Goal: Find specific page/section: Find specific page/section

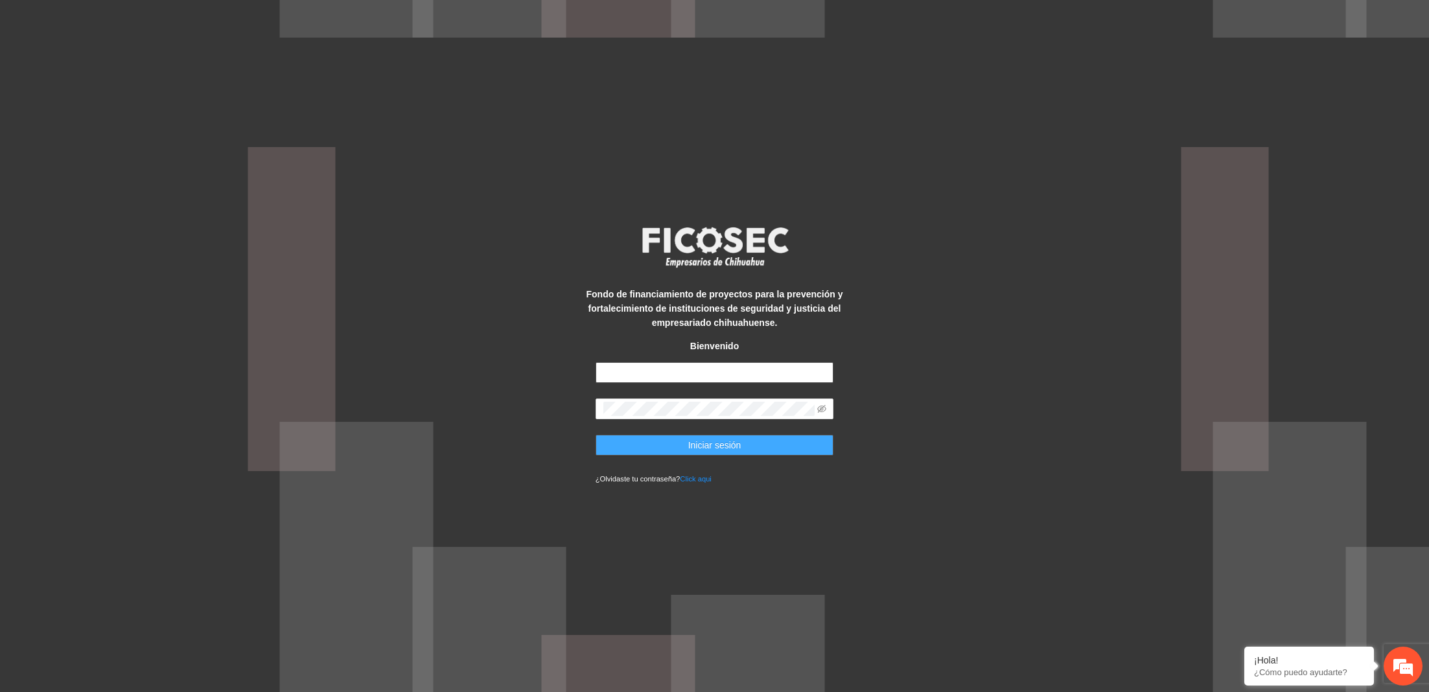
type input "**********"
click at [678, 441] on button "Iniciar sesión" at bounding box center [715, 445] width 239 height 21
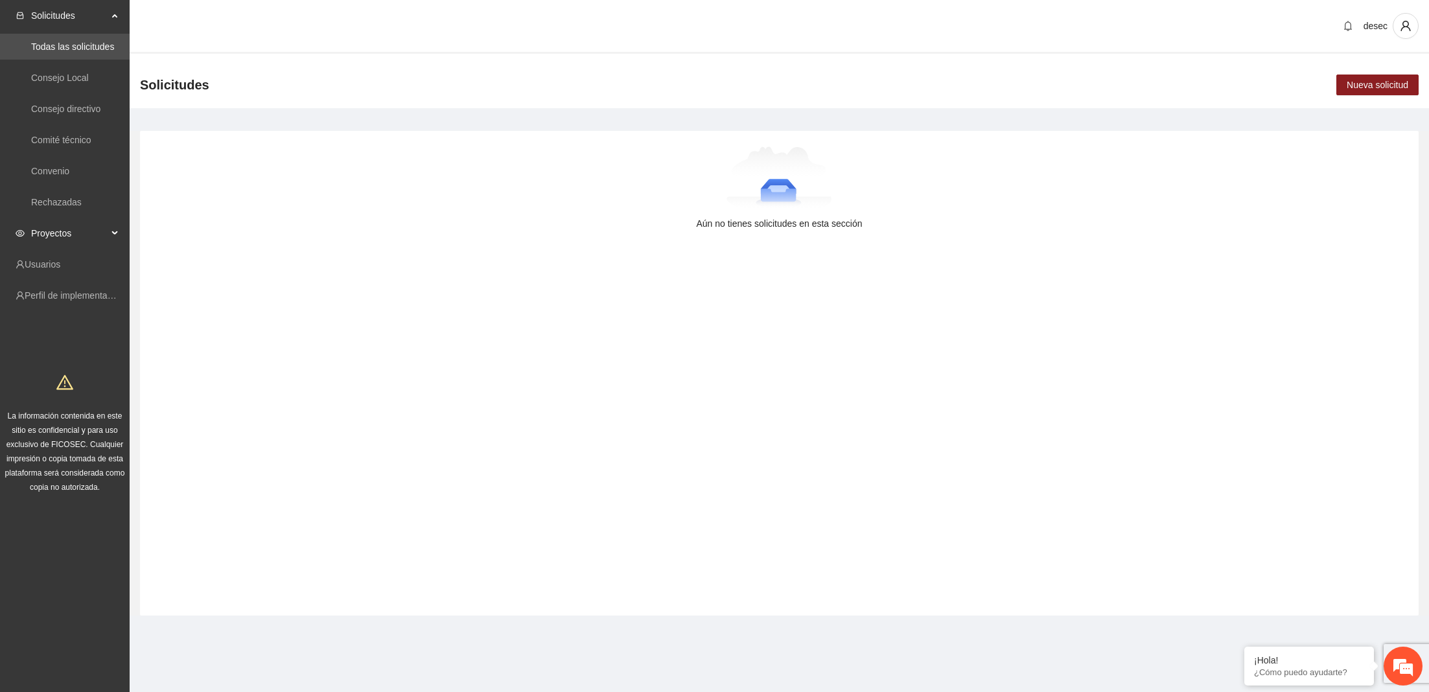
click at [65, 229] on span "Proyectos" at bounding box center [69, 233] width 76 height 26
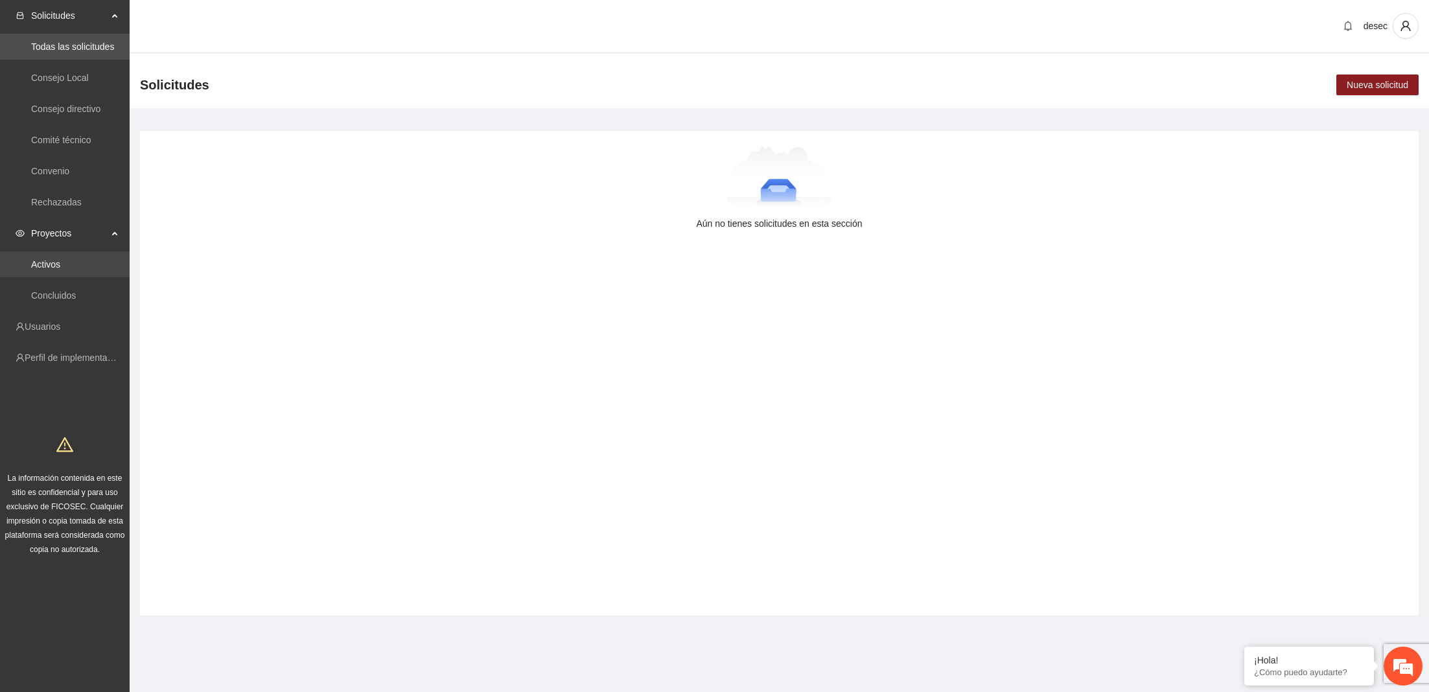
click at [60, 259] on link "Activos" at bounding box center [45, 264] width 29 height 10
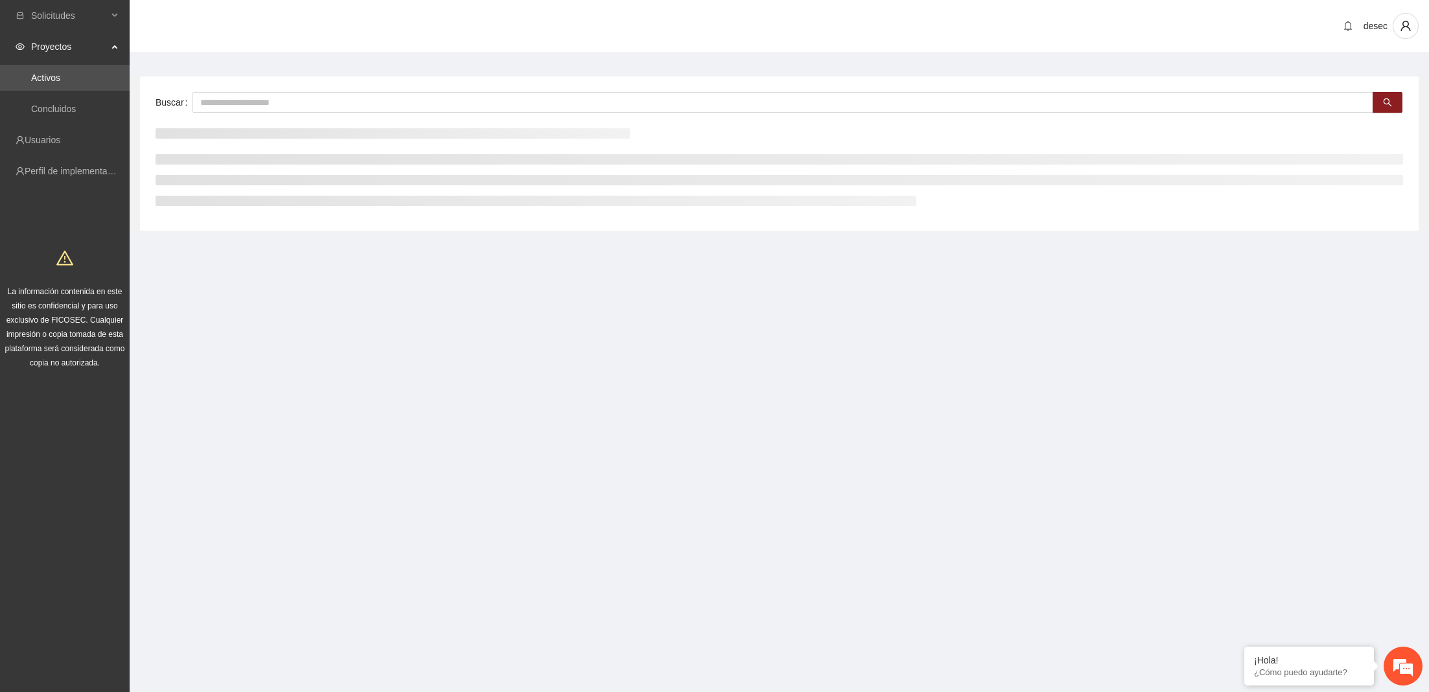
click at [59, 295] on span "La información contenida en este sitio es confidencial y para uso exclusivo de …" at bounding box center [65, 327] width 120 height 80
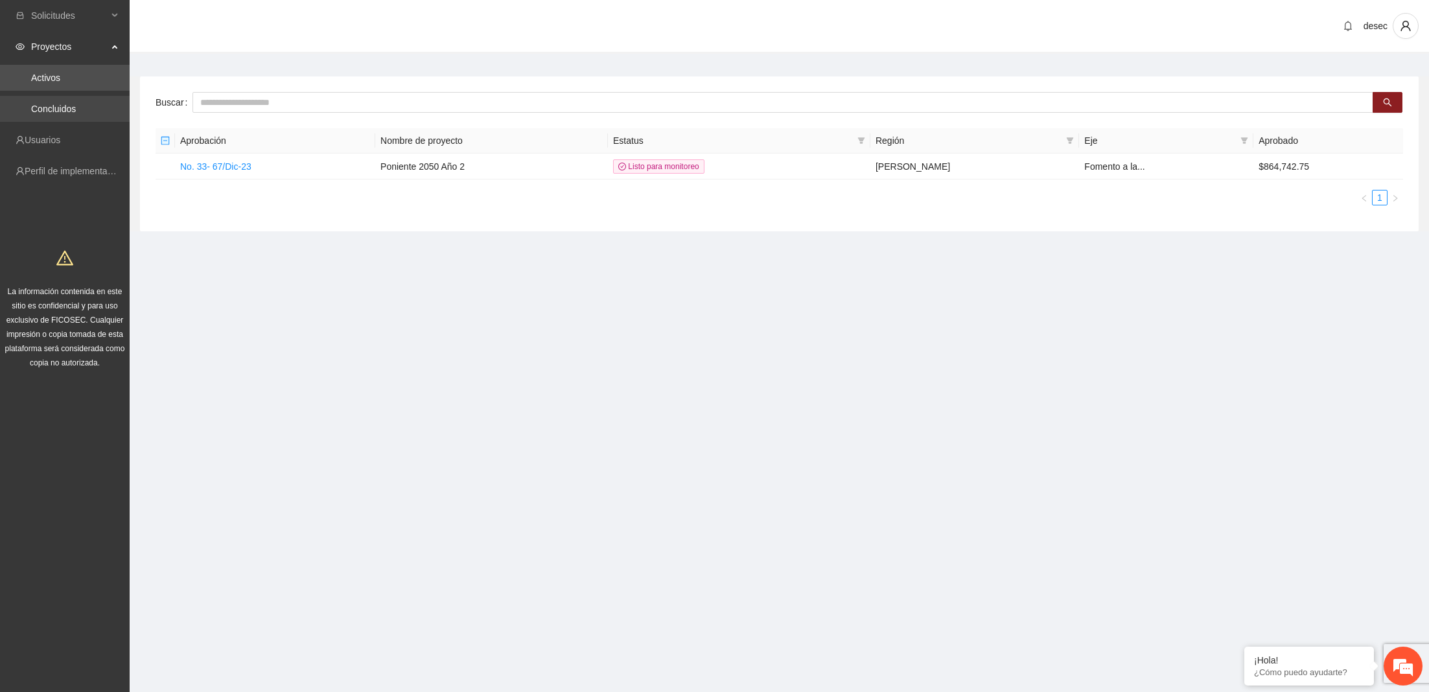
click at [67, 113] on link "Concluidos" at bounding box center [53, 109] width 45 height 10
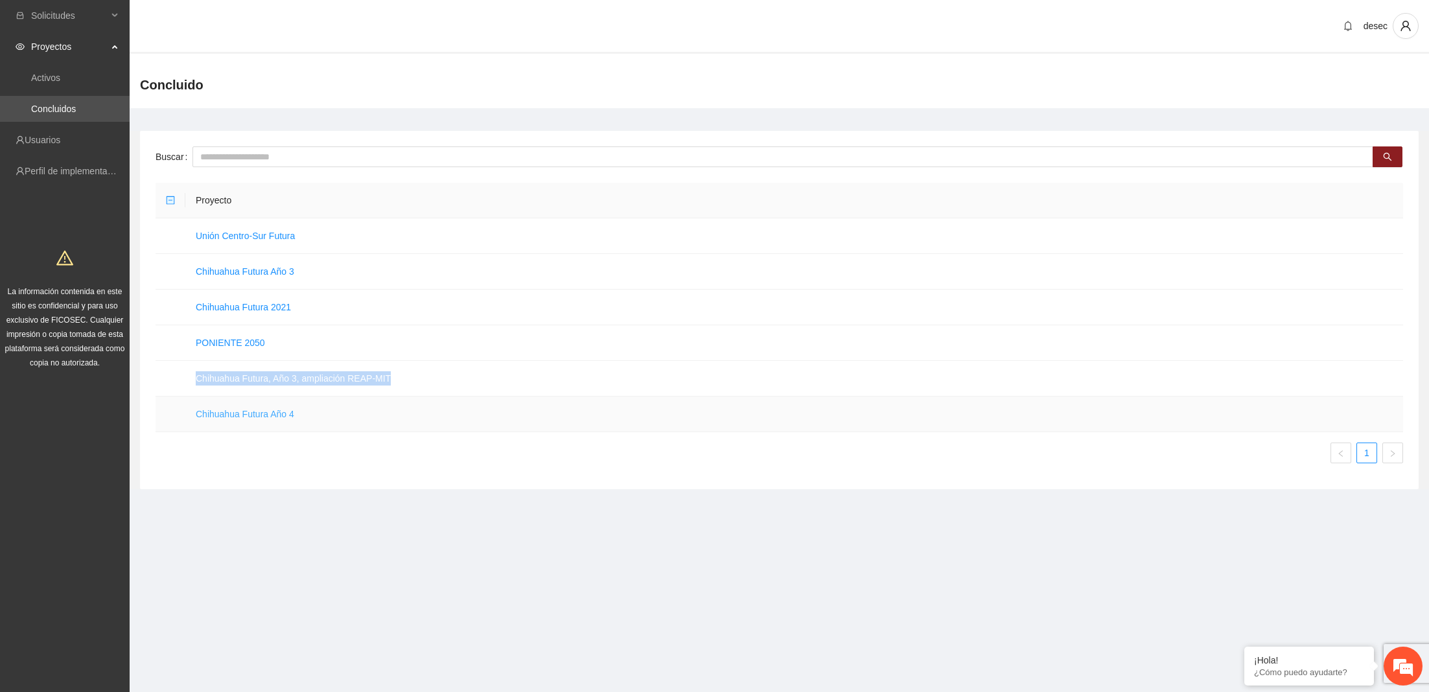
click at [263, 416] on link "Chihuahua Futura Año 4" at bounding box center [245, 414] width 99 height 10
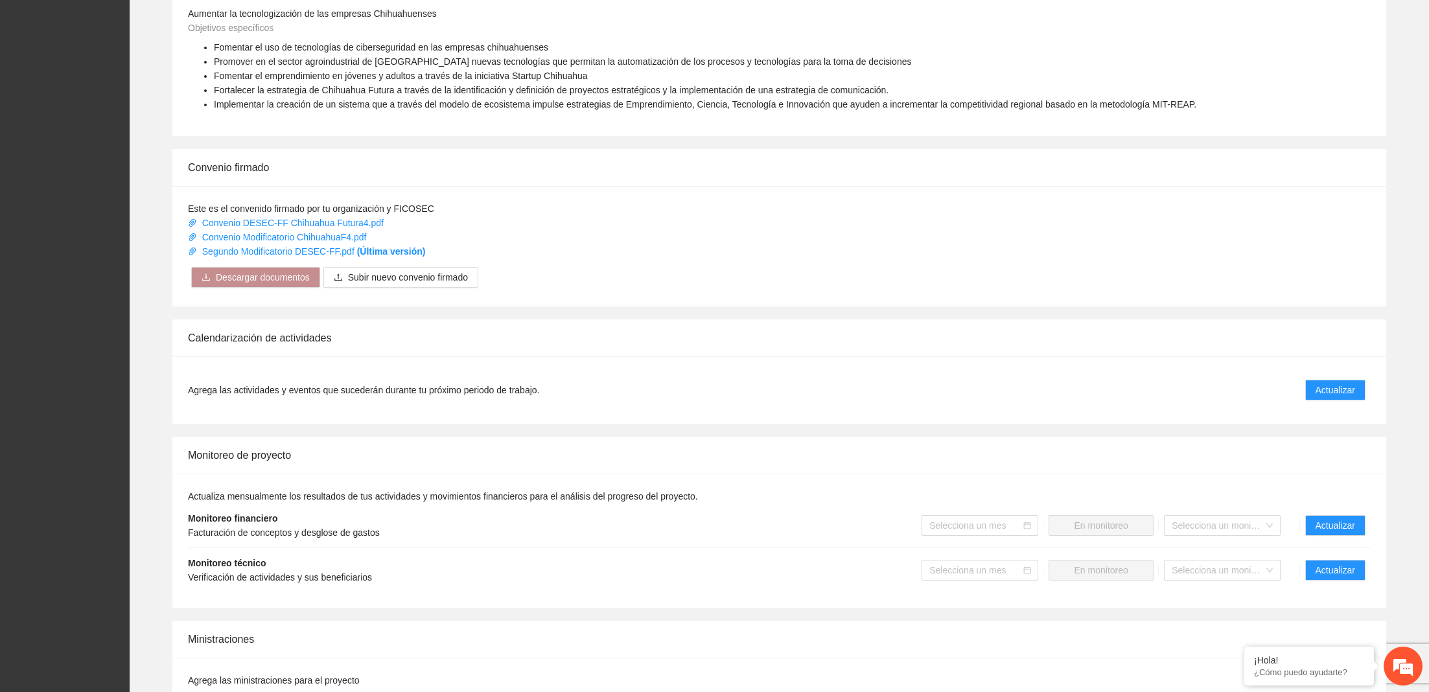
scroll to position [935, 0]
click at [367, 220] on link "Convenio DESEC-FF Chihuahua Futura4.pdf" at bounding box center [287, 225] width 198 height 10
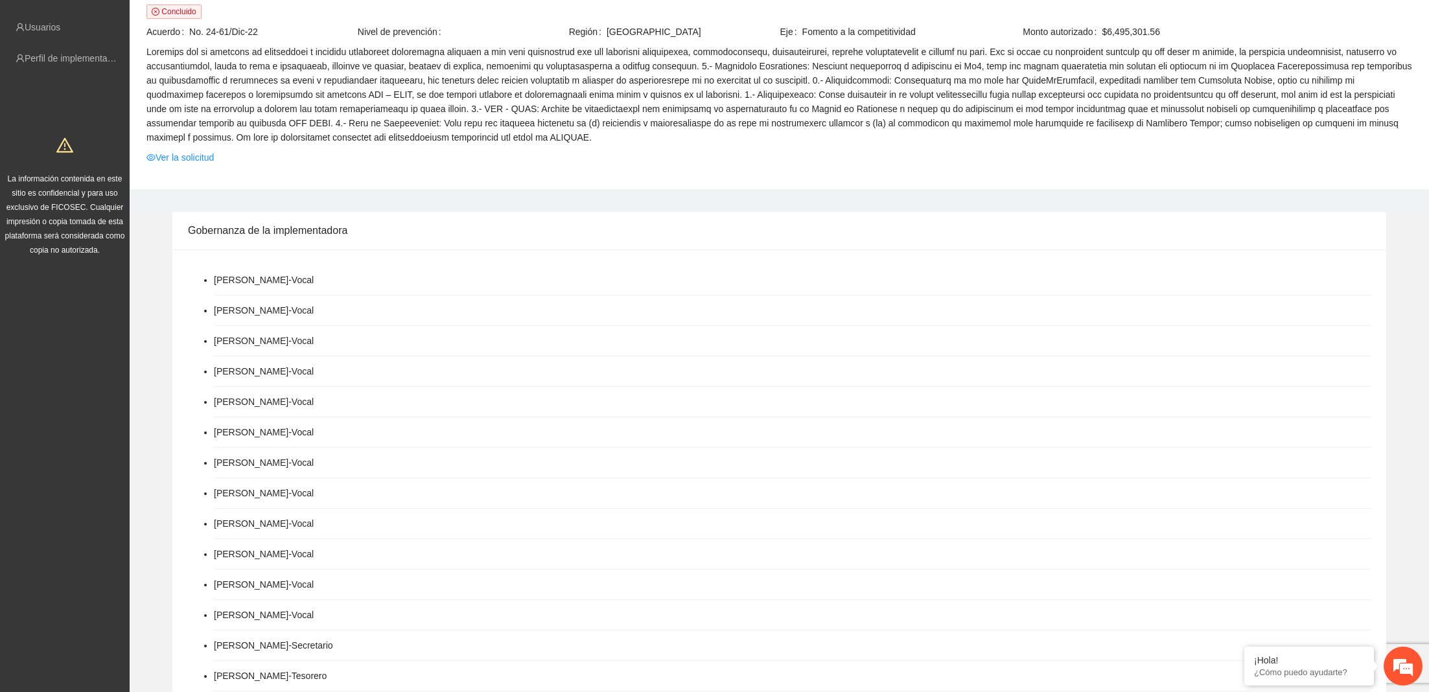
scroll to position [0, 0]
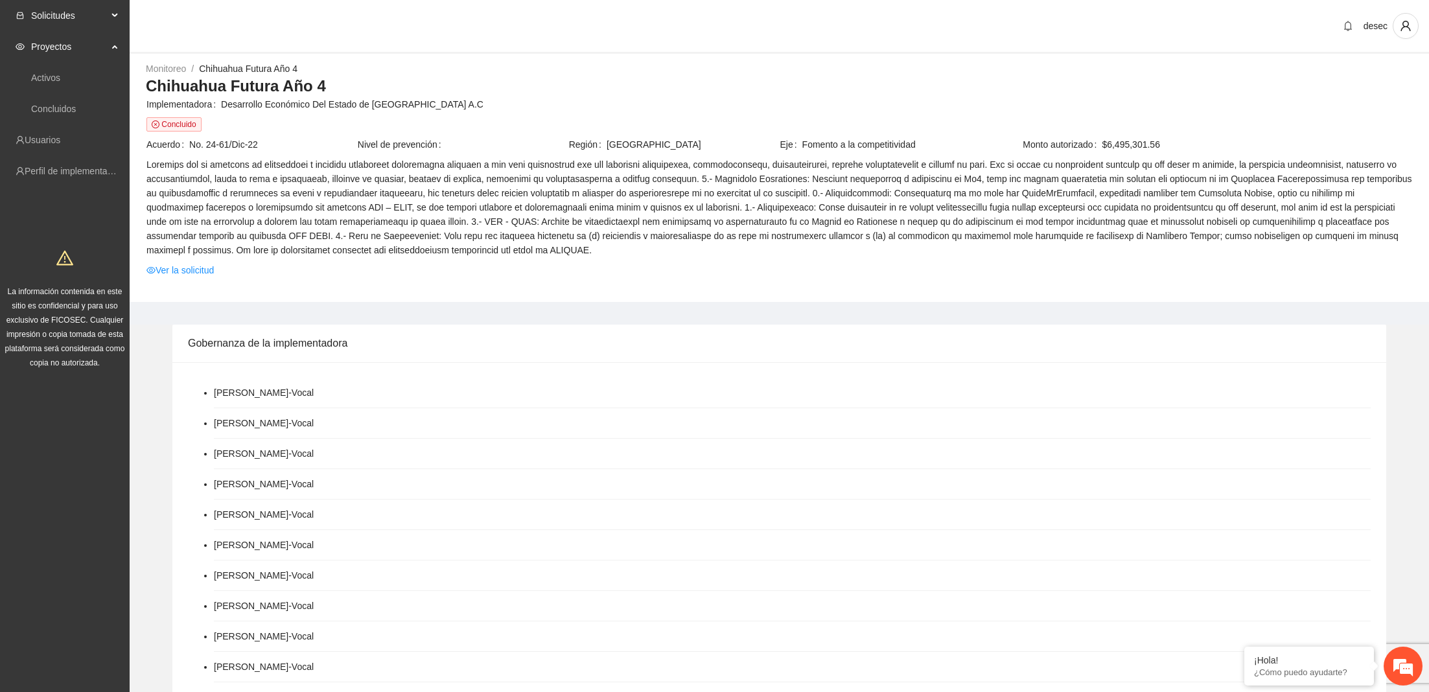
click at [91, 17] on span "Solicitudes" at bounding box center [69, 16] width 76 height 26
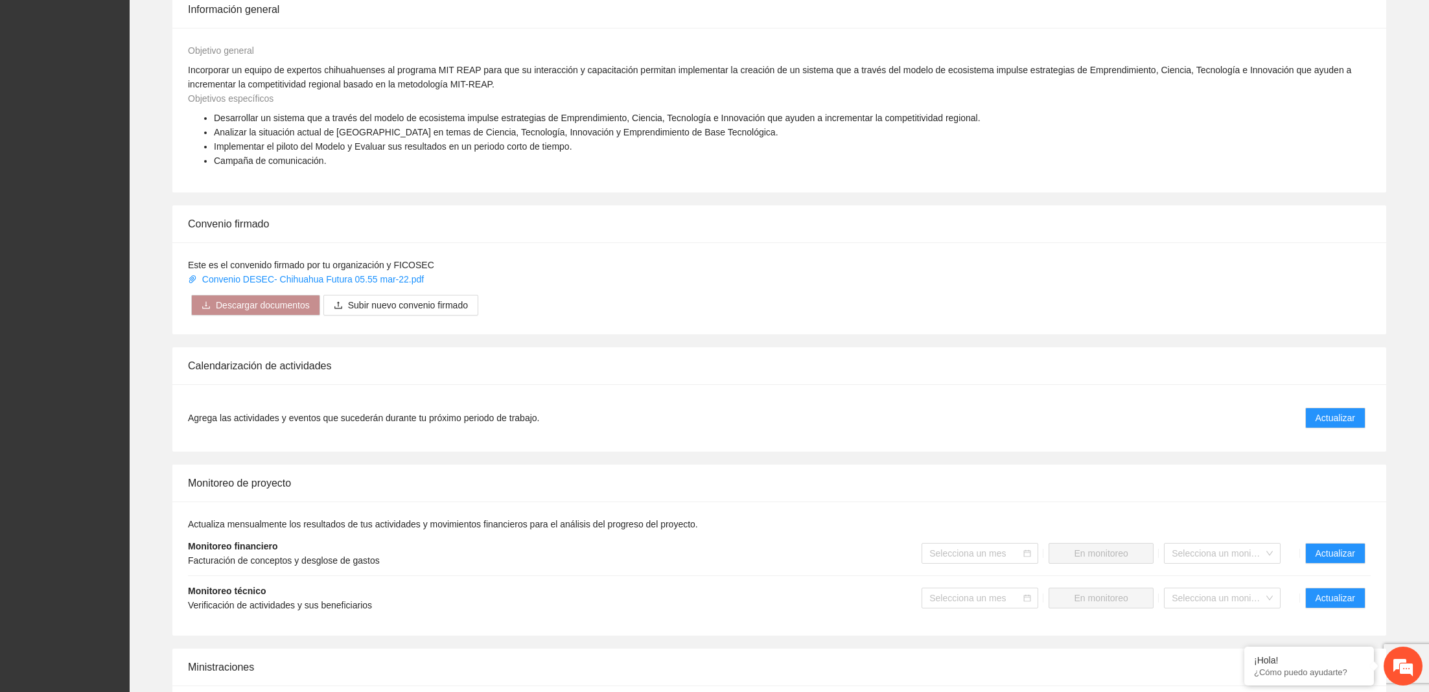
scroll to position [893, 0]
click at [371, 277] on link "Convenio DESEC- Chihuahua Futura 05.55 mar-22.pdf" at bounding box center [307, 282] width 239 height 10
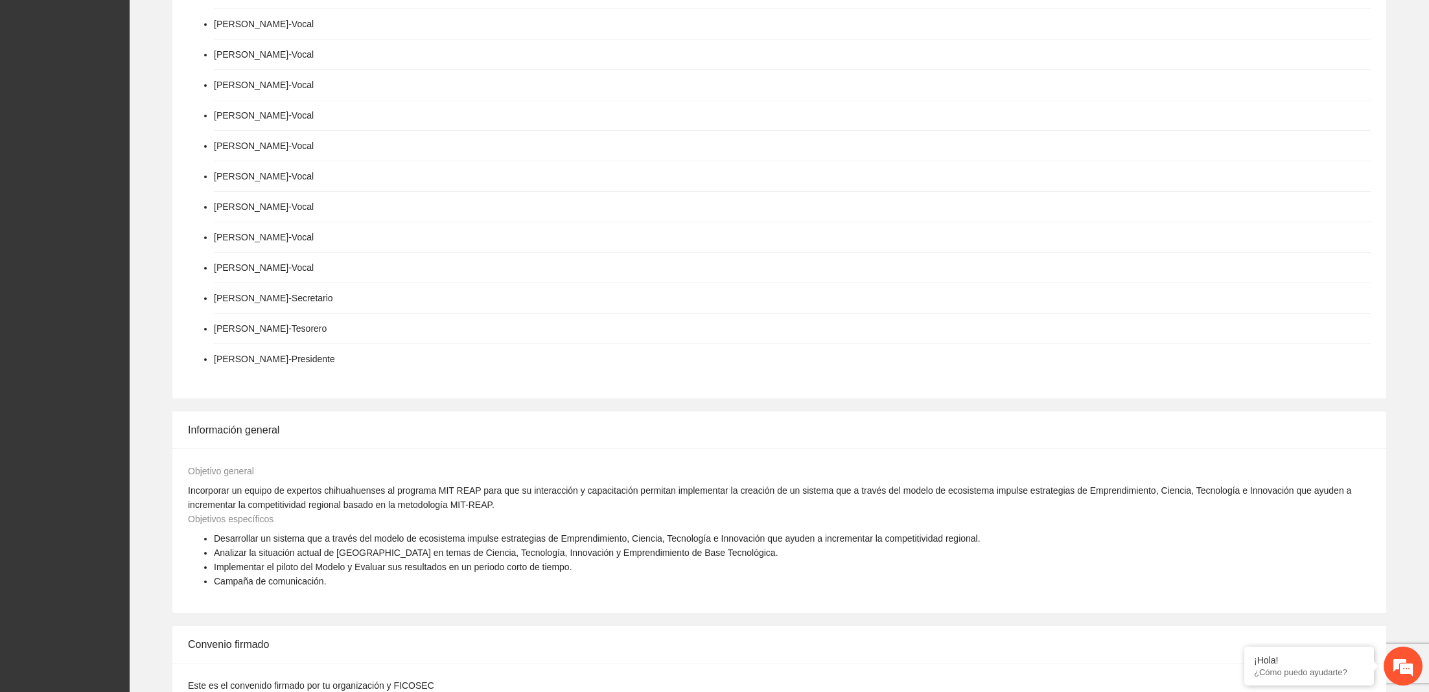
scroll to position [1256, 0]
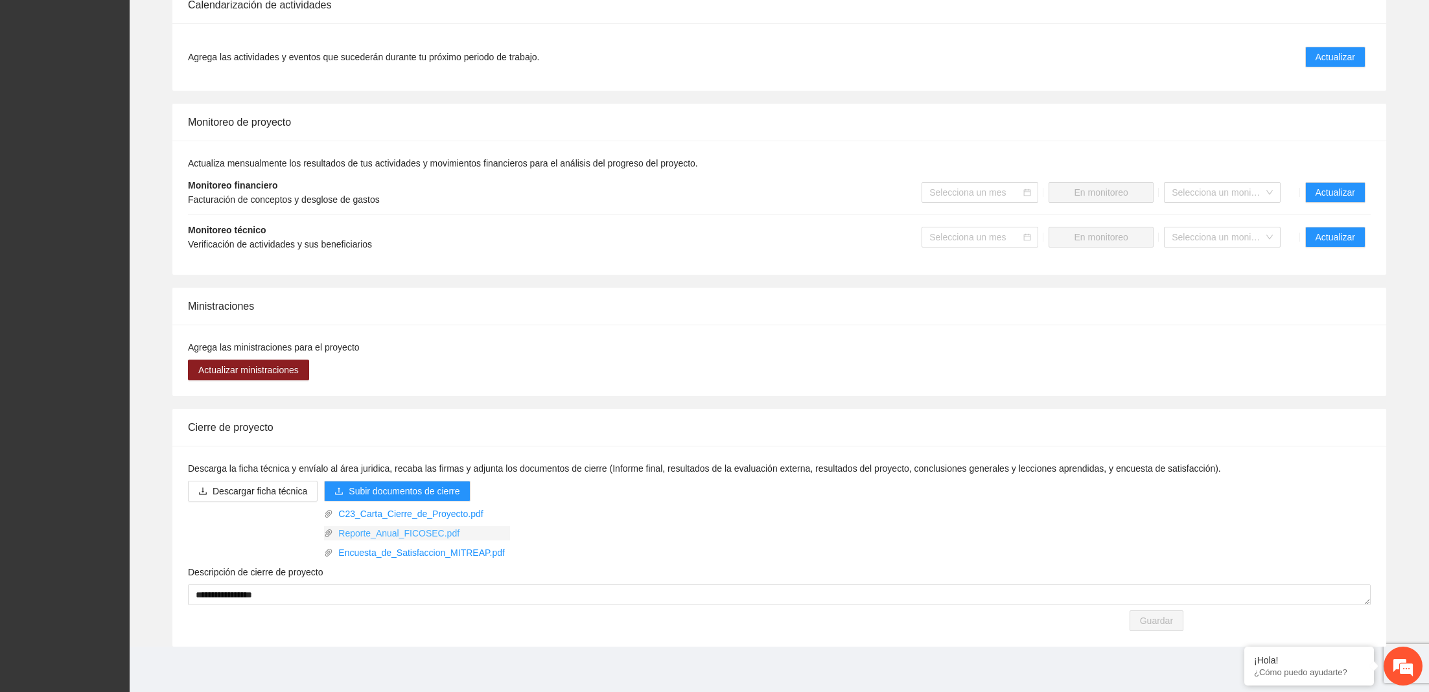
click at [439, 530] on link "Reporte_Anual_FICOSEC.pdf" at bounding box center [421, 533] width 177 height 14
click at [450, 502] on div "C23_Carta_Cierre_de_Proyecto.pdf" at bounding box center [417, 511] width 186 height 19
click at [447, 513] on link "C23_Carta_Cierre_de_Proyecto.pdf" at bounding box center [421, 514] width 177 height 14
